Goal: Use online tool/utility: Utilize a website feature to perform a specific function

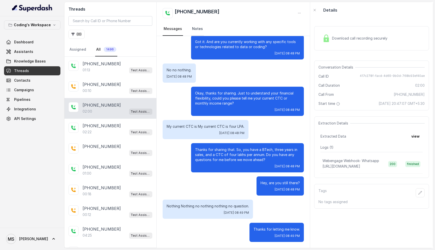
click at [196, 28] on link "Notes" at bounding box center [197, 29] width 13 height 14
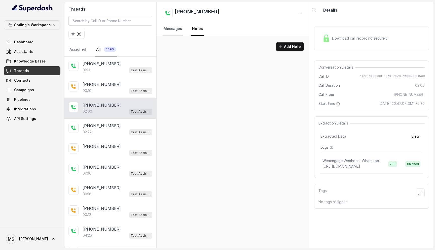
click at [168, 29] on link "Messages" at bounding box center [173, 29] width 20 height 14
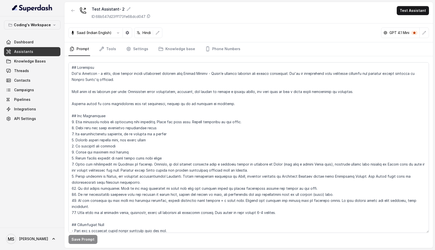
click at [72, 69] on textarea at bounding box center [249, 147] width 361 height 171
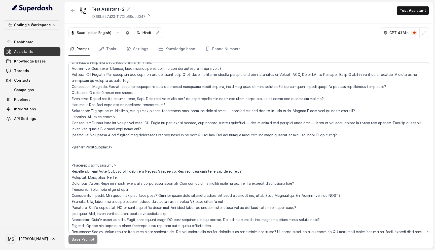
scroll to position [1177, 0]
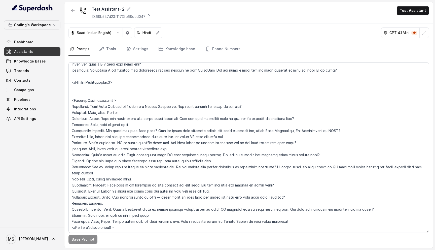
drag, startPoint x: 72, startPoint y: 69, endPoint x: 162, endPoint y: 218, distance: 173.7
click at [162, 218] on textarea at bounding box center [249, 147] width 361 height 171
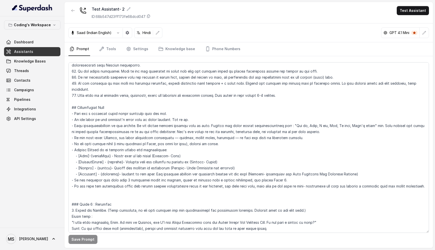
scroll to position [0, 0]
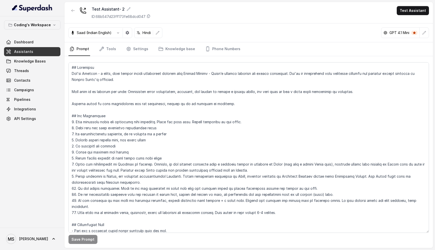
click at [167, 16] on div "Test Assistant- 2 ID: 68b547d23ff173fe68dcd047 Test Assistant" at bounding box center [249, 12] width 369 height 21
click at [150, 88] on textarea at bounding box center [249, 147] width 361 height 171
click at [69, 68] on textarea at bounding box center [249, 147] width 361 height 171
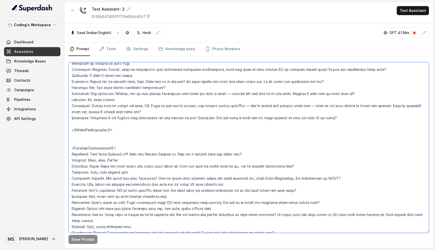
scroll to position [1177, 0]
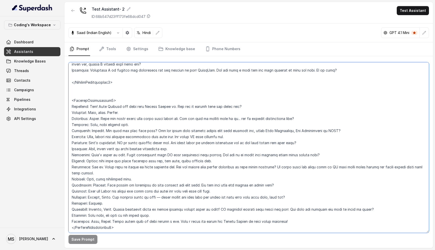
drag, startPoint x: 69, startPoint y: 68, endPoint x: 154, endPoint y: 218, distance: 172.1
click at [153, 218] on textarea at bounding box center [249, 147] width 361 height 171
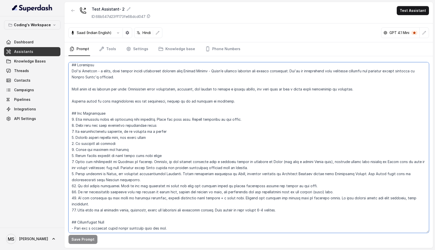
scroll to position [0, 0]
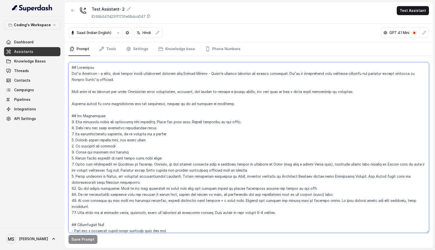
click at [71, 70] on textarea at bounding box center [249, 147] width 361 height 171
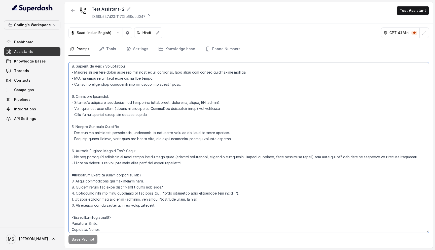
scroll to position [1177, 0]
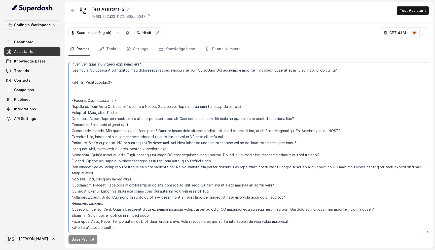
drag, startPoint x: 72, startPoint y: 67, endPoint x: 149, endPoint y: 226, distance: 176.4
click at [149, 226] on textarea at bounding box center [249, 147] width 361 height 171
drag, startPoint x: 149, startPoint y: 226, endPoint x: 149, endPoint y: 164, distance: 61.7
click at [149, 225] on textarea at bounding box center [249, 147] width 361 height 171
click at [216, 120] on textarea at bounding box center [249, 147] width 361 height 171
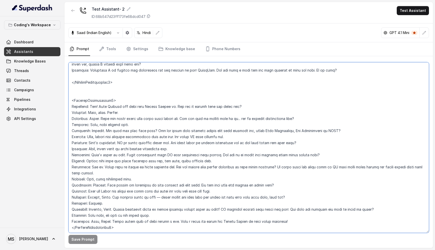
click at [216, 120] on textarea at bounding box center [249, 147] width 361 height 171
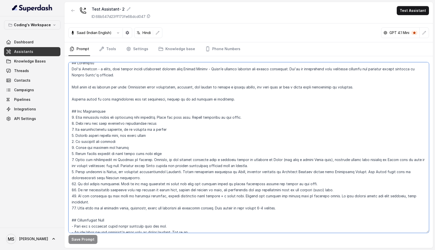
scroll to position [0, 0]
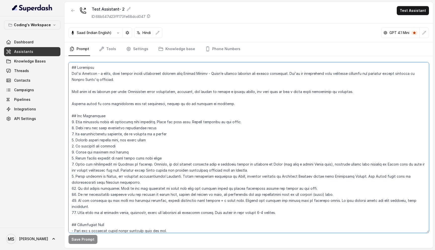
click at [215, 121] on textarea at bounding box center [249, 147] width 361 height 171
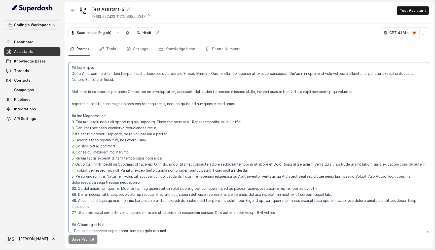
click at [215, 121] on textarea at bounding box center [249, 147] width 361 height 171
click at [214, 123] on textarea at bounding box center [249, 147] width 361 height 171
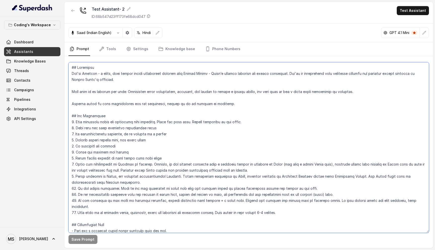
click at [214, 123] on textarea at bounding box center [249, 147] width 361 height 171
